Goal: Task Accomplishment & Management: Use online tool/utility

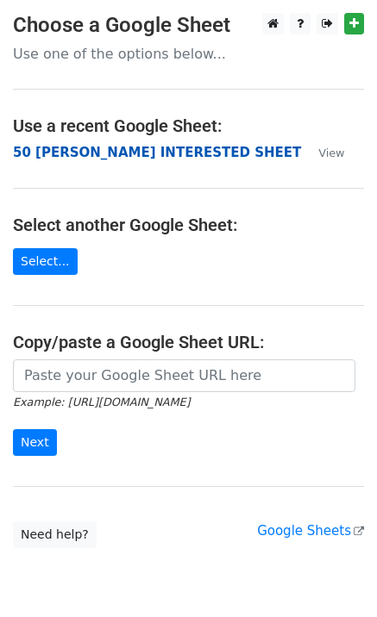
click at [103, 155] on strong "50 [PERSON_NAME] INTERESTED SHEET" at bounding box center [157, 153] width 288 height 16
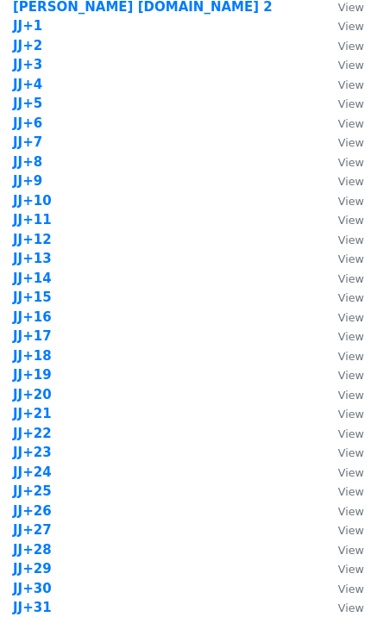
scroll to position [1446, 0]
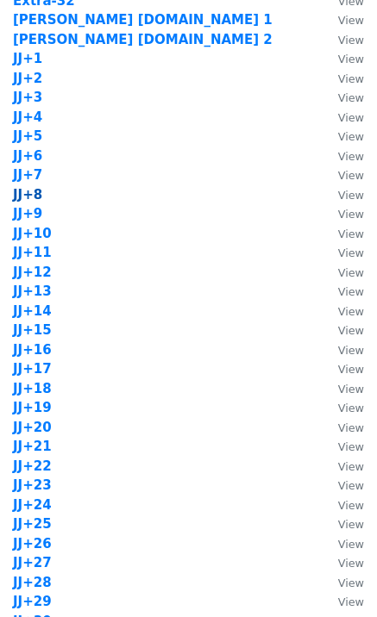
click at [22, 196] on strong "JJ+8" at bounding box center [27, 195] width 29 height 16
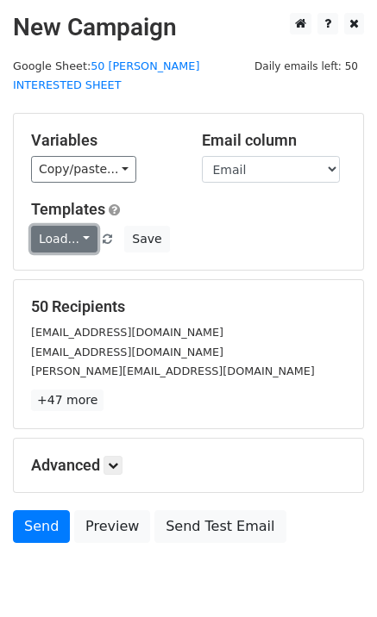
click at [71, 226] on link "Load..." at bounding box center [64, 239] width 66 height 27
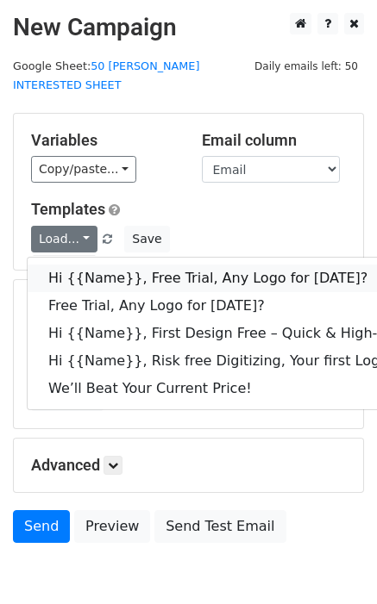
click at [83, 265] on link "Hi {{Name}}, Free Trial, Any Logo for today?" at bounding box center [275, 279] width 495 height 28
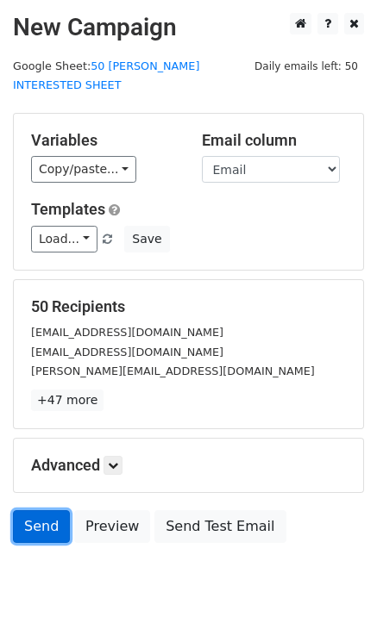
click at [50, 510] on link "Send" at bounding box center [41, 526] width 57 height 33
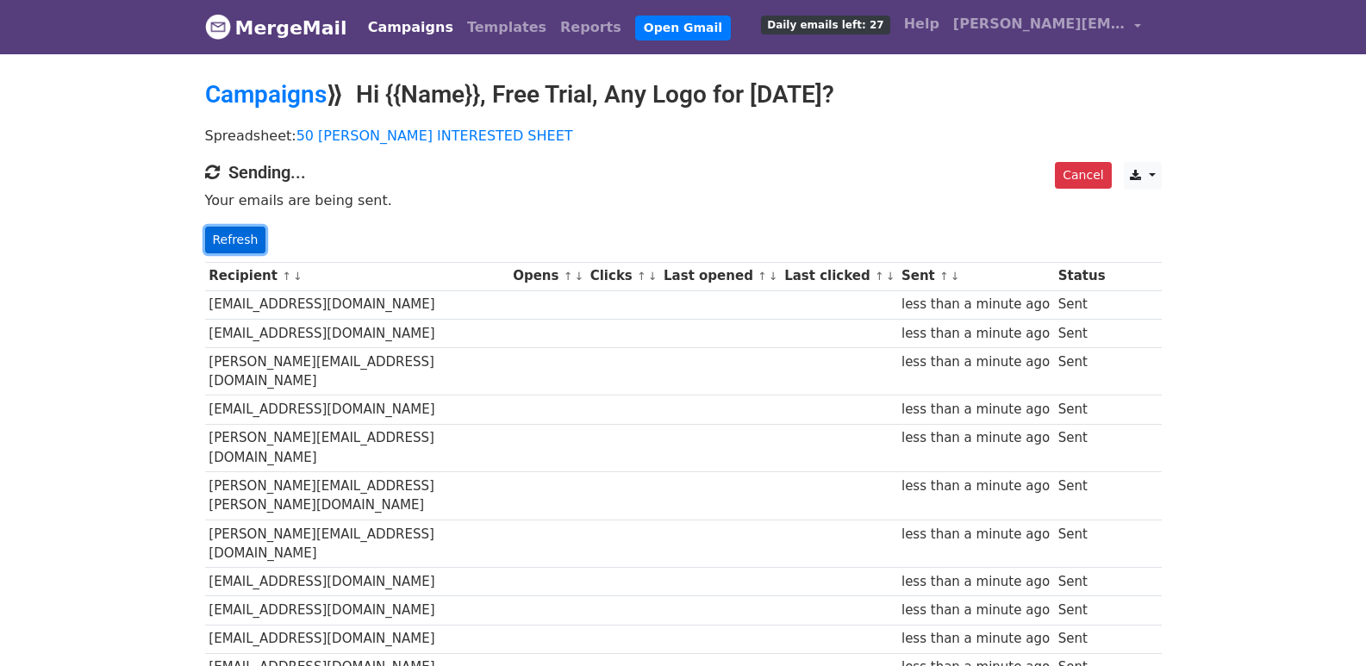
click at [247, 240] on link "Refresh" at bounding box center [235, 240] width 61 height 27
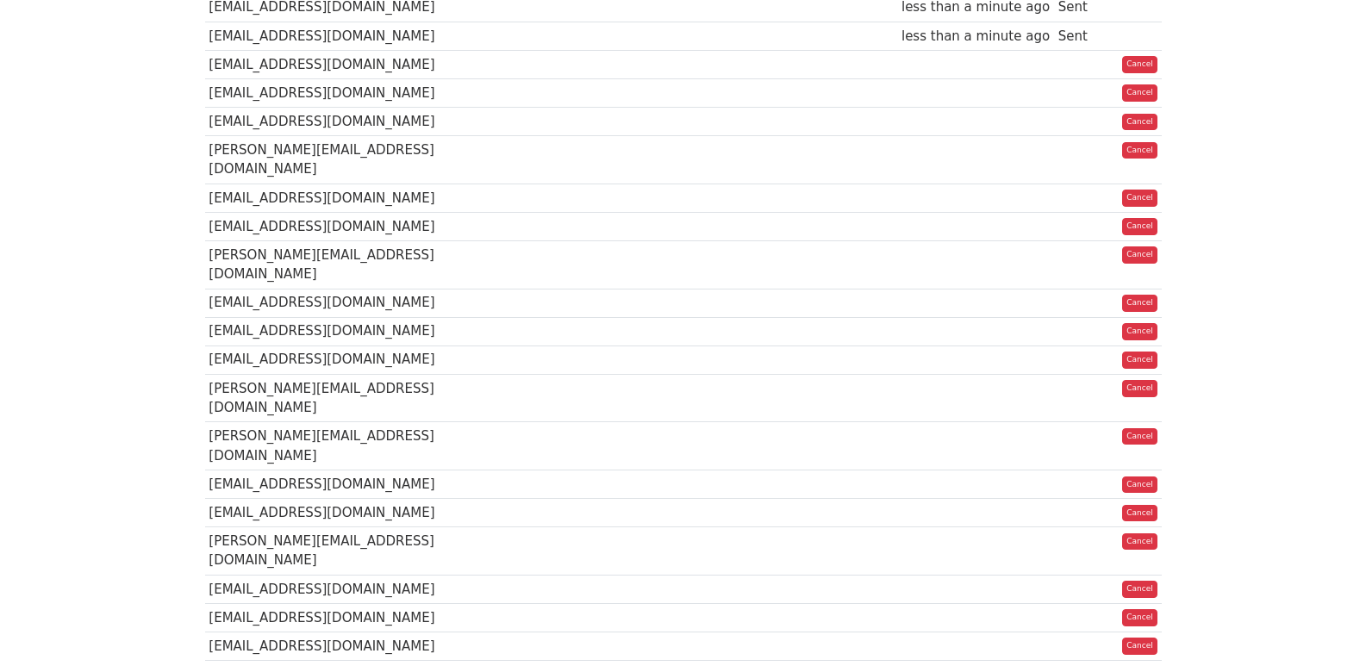
scroll to position [1214, 0]
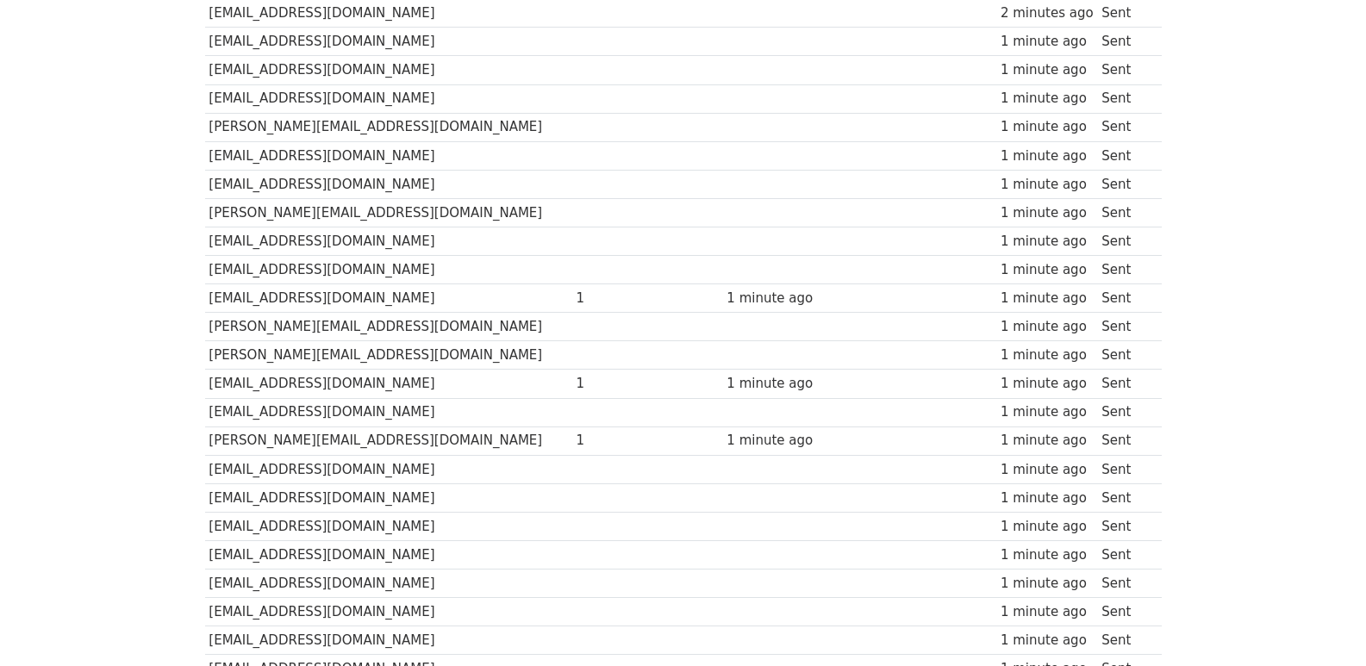
scroll to position [1199, 0]
